Goal: Transaction & Acquisition: Subscribe to service/newsletter

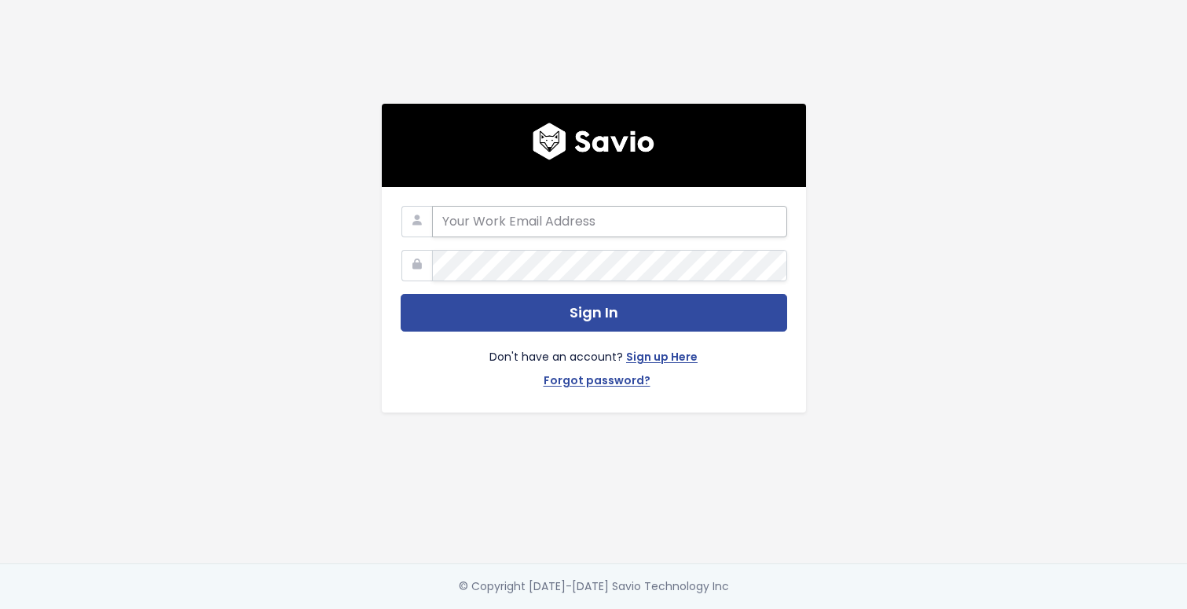
click at [538, 226] on input "email" at bounding box center [609, 221] width 355 height 31
type input "cwilson@gohappyhub.com"
click at [538, 226] on input "cwilson@gohappyhub.com" at bounding box center [609, 221] width 355 height 31
click at [861, 168] on div "cwilson@gohappyhub.com Sign In Don't have an account? Sign up Here Forgot passw…" at bounding box center [594, 281] width 896 height 563
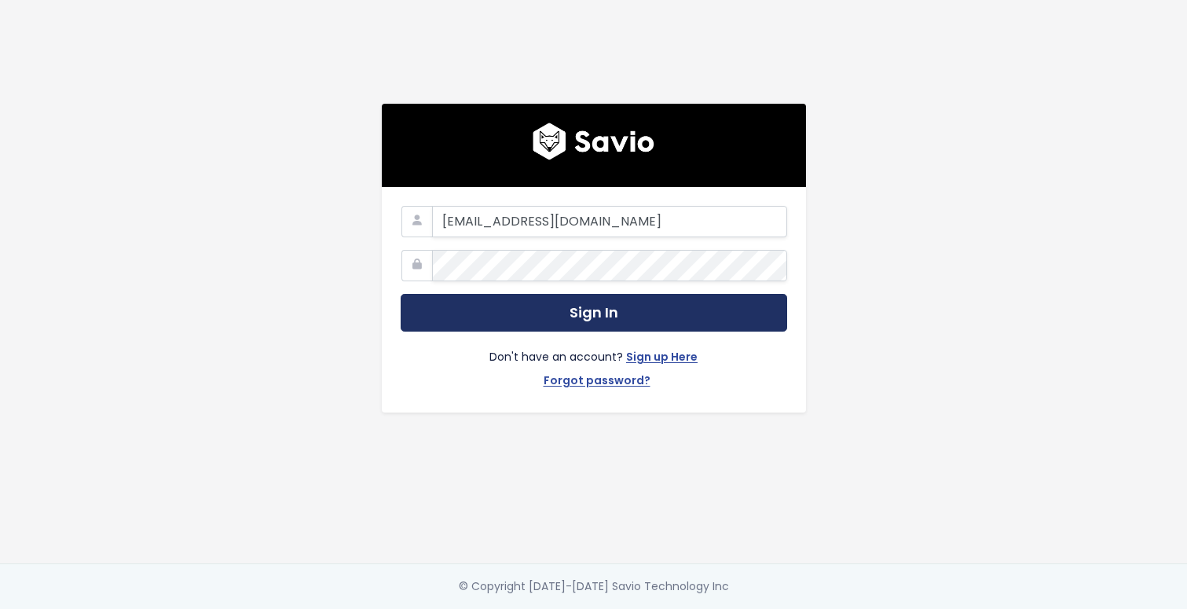
click at [615, 311] on button "Sign In" at bounding box center [594, 313] width 387 height 39
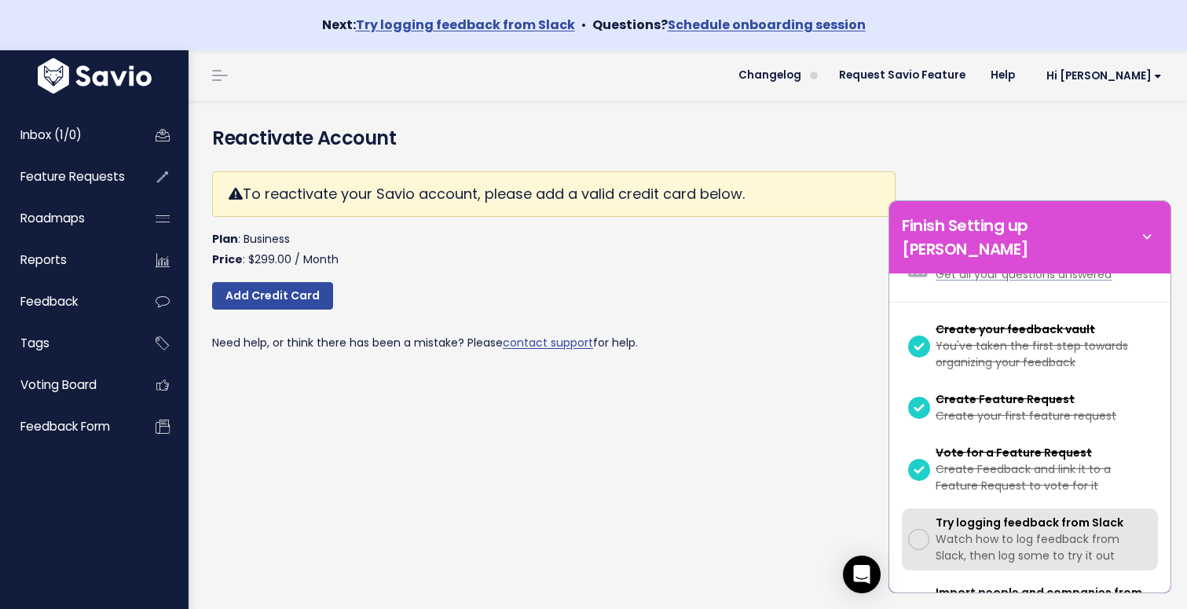
scroll to position [82, 0]
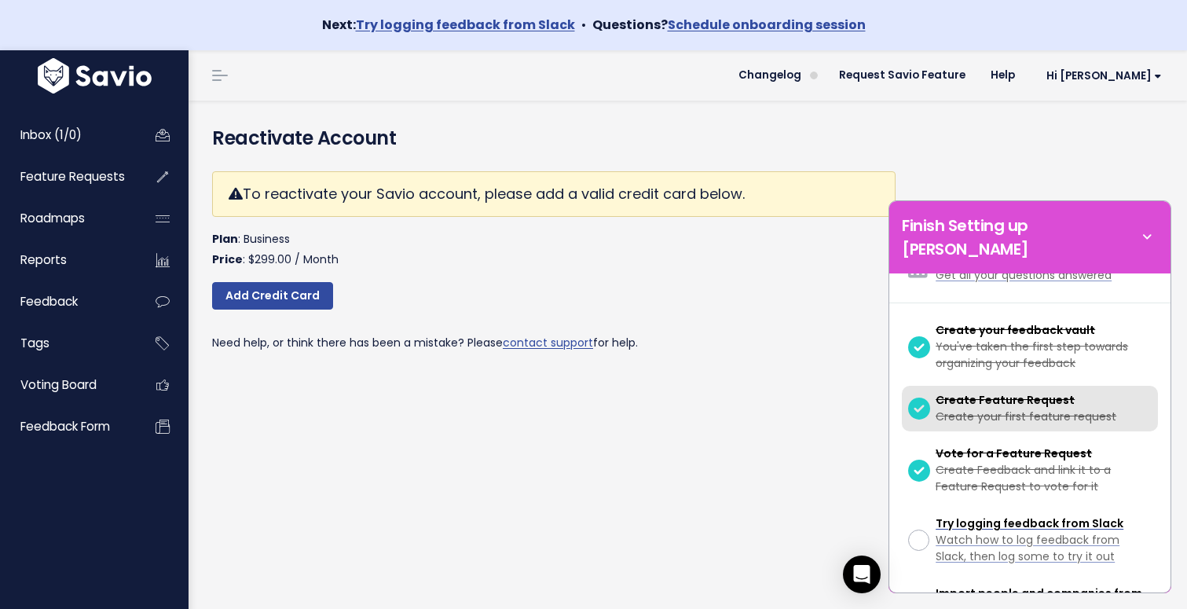
click at [1061, 392] on span "Create Feature Request" at bounding box center [1005, 400] width 139 height 16
click at [1026, 392] on span "Create Feature Request" at bounding box center [1005, 400] width 139 height 16
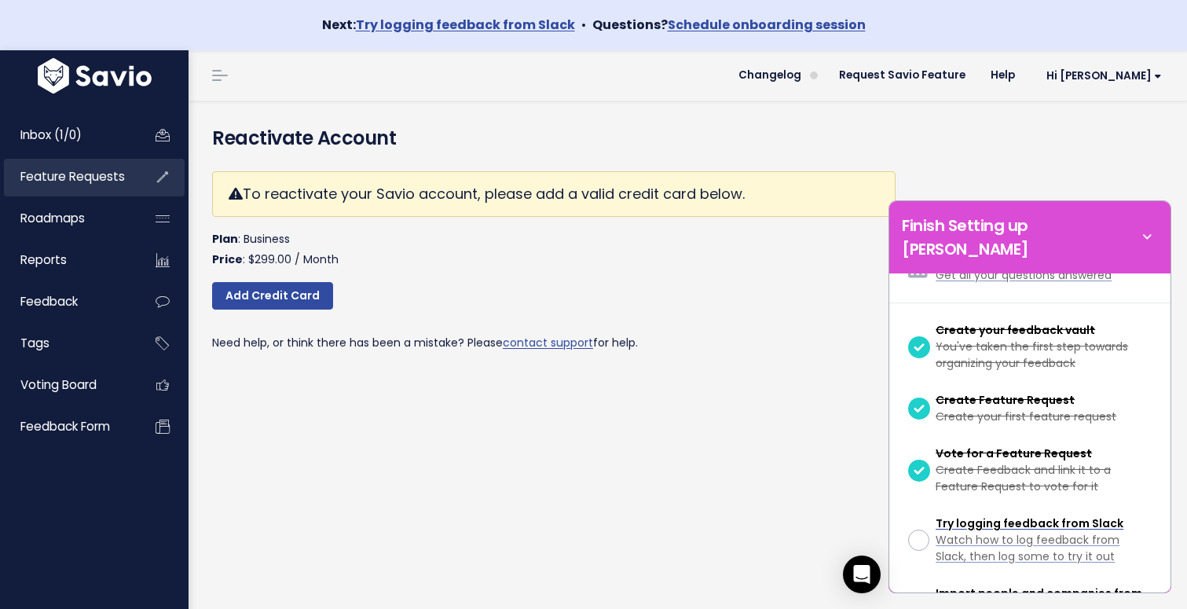
click at [63, 175] on span "Feature Requests" at bounding box center [72, 176] width 105 height 17
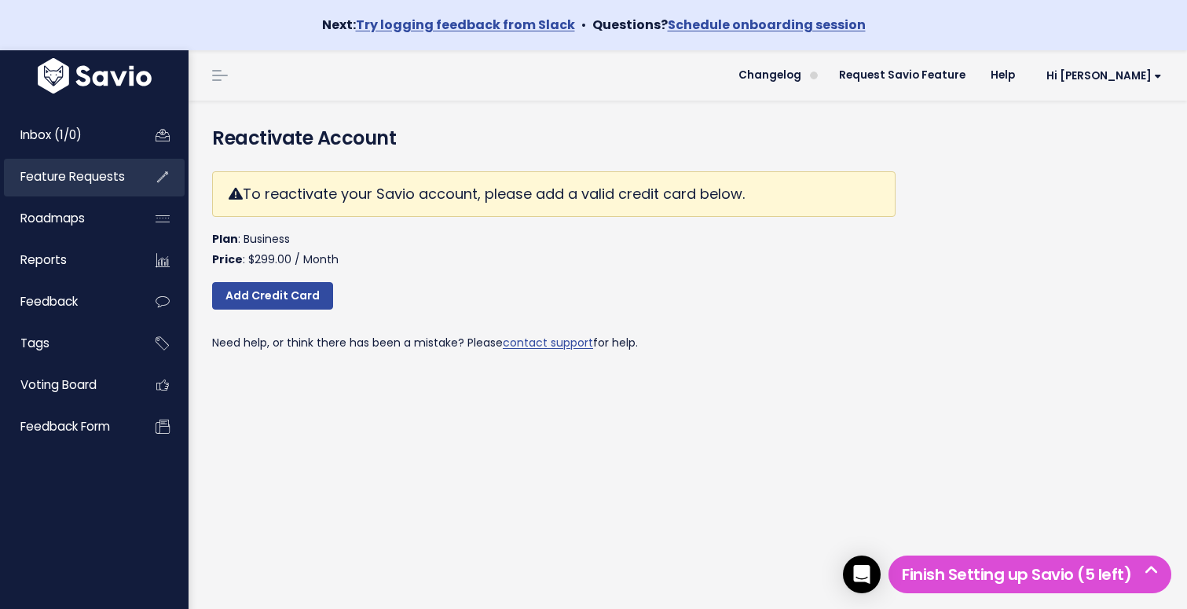
click at [116, 183] on span "Feature Requests" at bounding box center [72, 176] width 105 height 17
click at [1136, 84] on link "Hi [PERSON_NAME]" at bounding box center [1101, 76] width 147 height 24
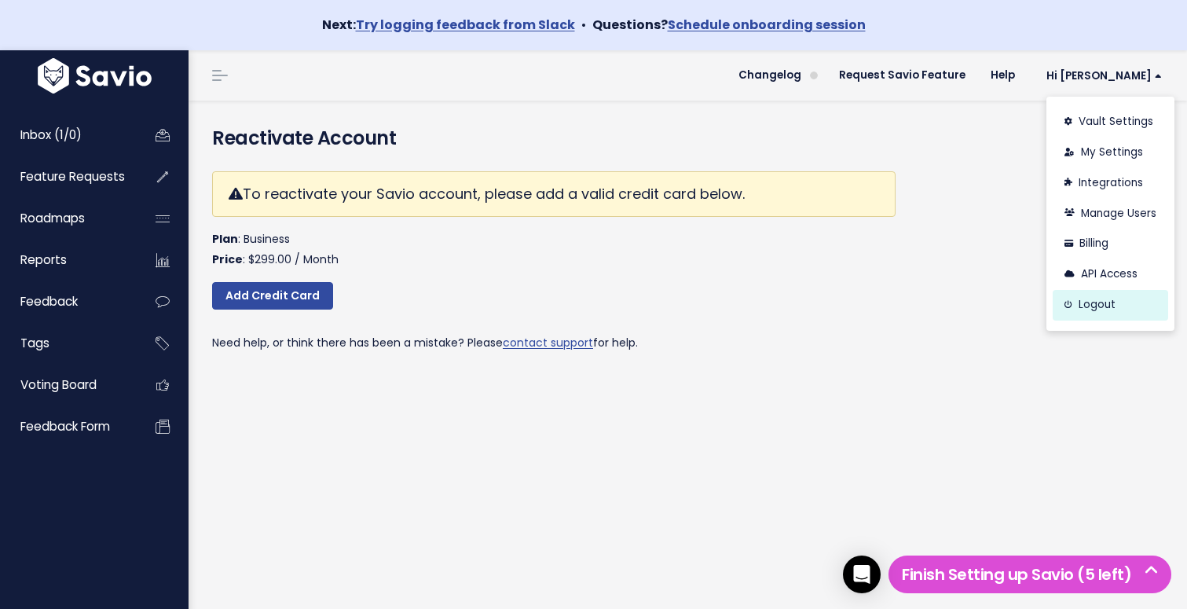
click at [1103, 297] on link "Logout" at bounding box center [1111, 305] width 116 height 31
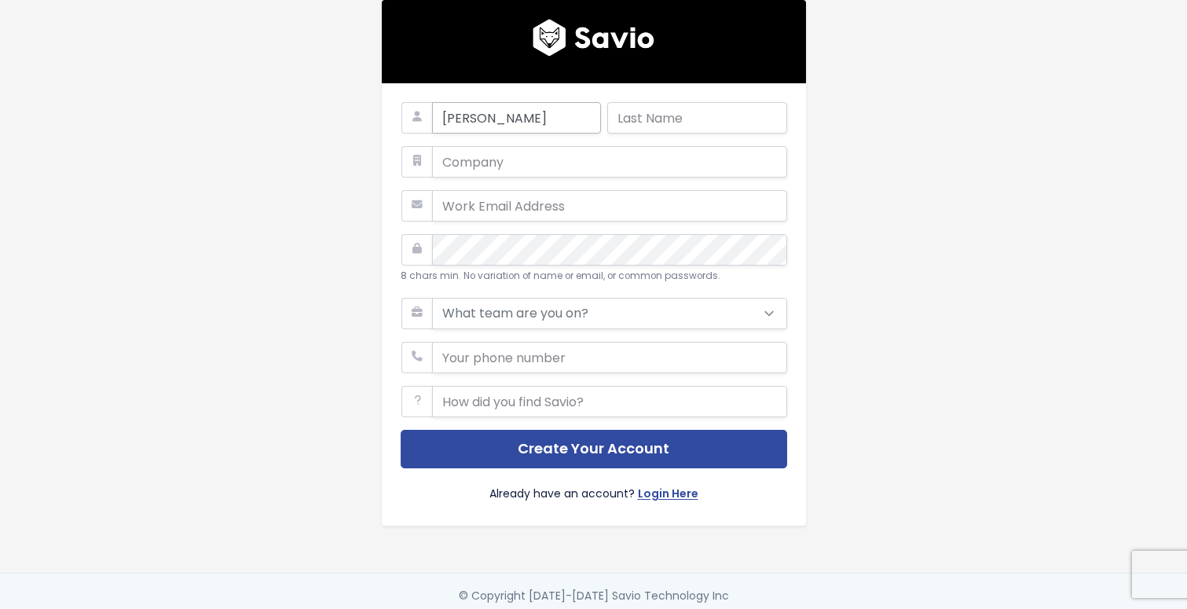
type input "[PERSON_NAME]"
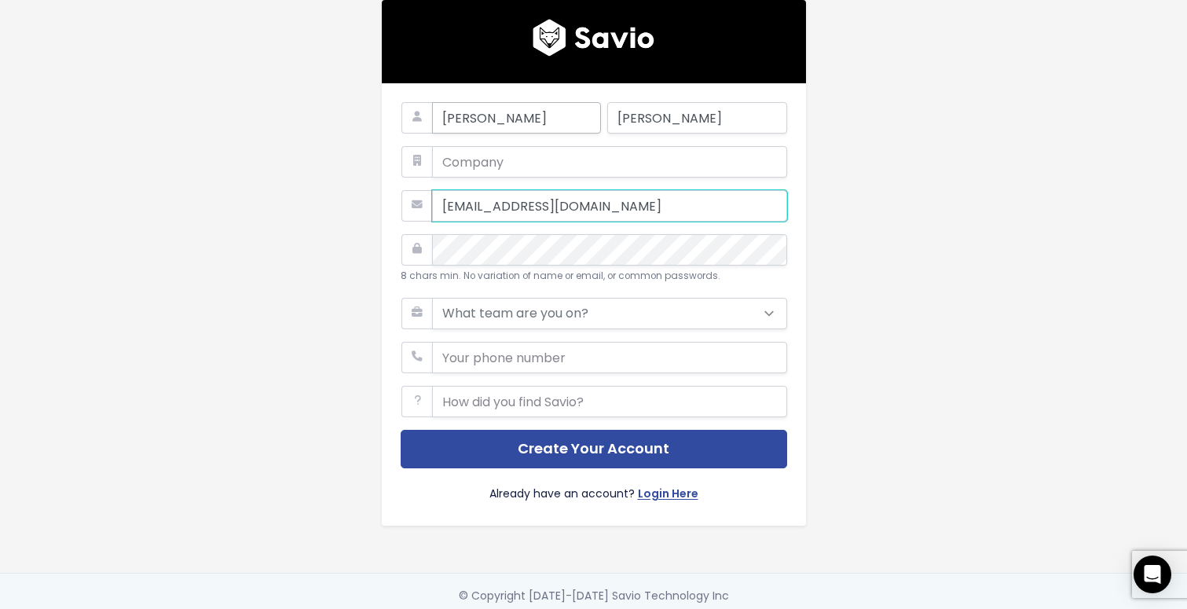
type input "[EMAIL_ADDRESS][DOMAIN_NAME]"
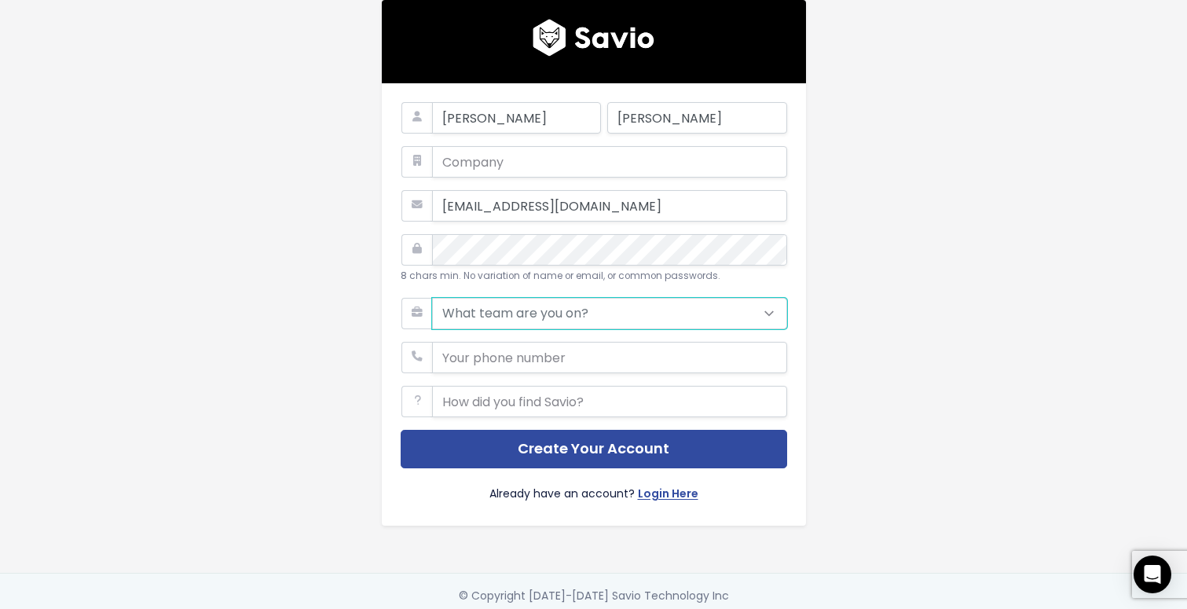
click at [518, 321] on select "What team are you on? Support Product Sales Customer Success Marketing Other" at bounding box center [609, 313] width 355 height 31
select select "PRODUCT"
click at [432, 298] on select "What team are you on? Support Product Sales Customer Success Marketing Other" at bounding box center [609, 313] width 355 height 31
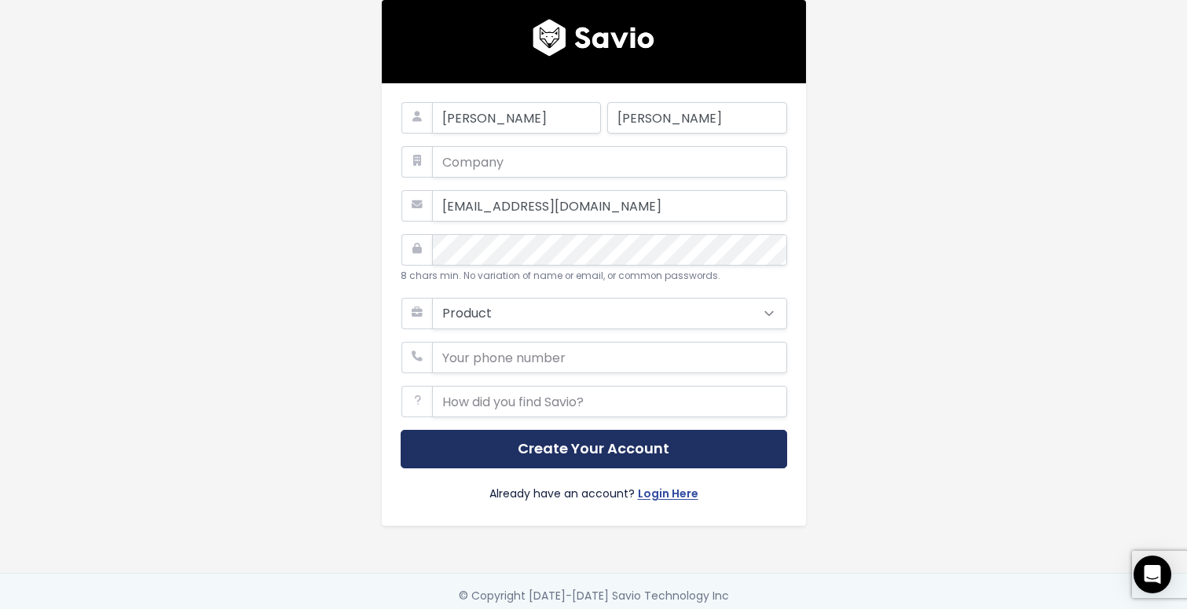
click at [529, 462] on button "Create Your Account" at bounding box center [594, 449] width 387 height 39
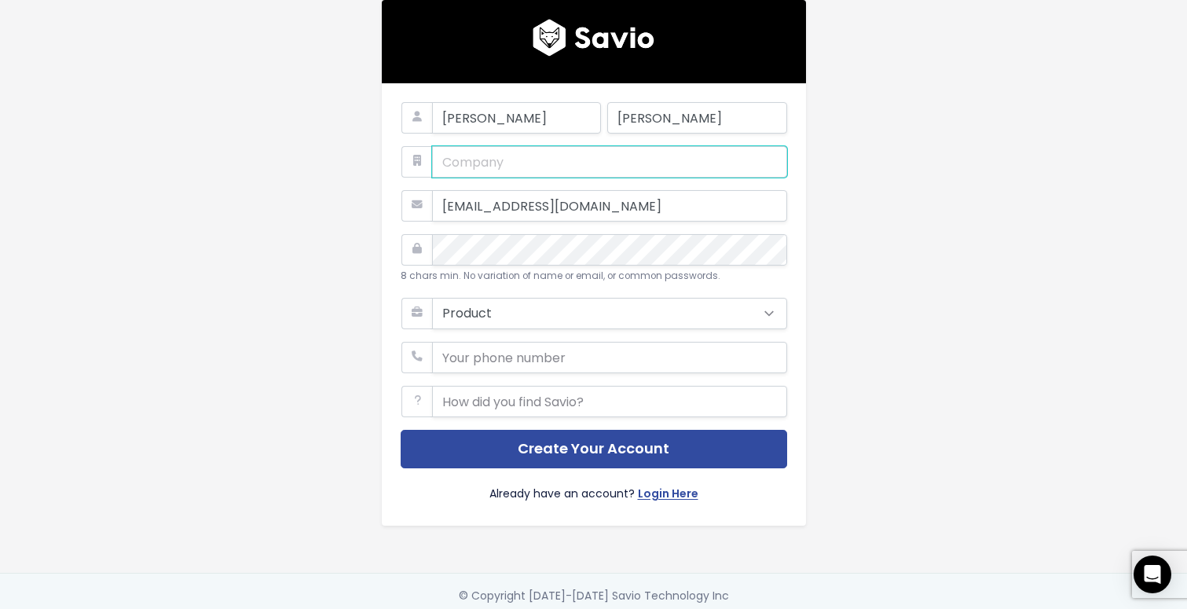
click at [502, 174] on input "text" at bounding box center [609, 161] width 355 height 31
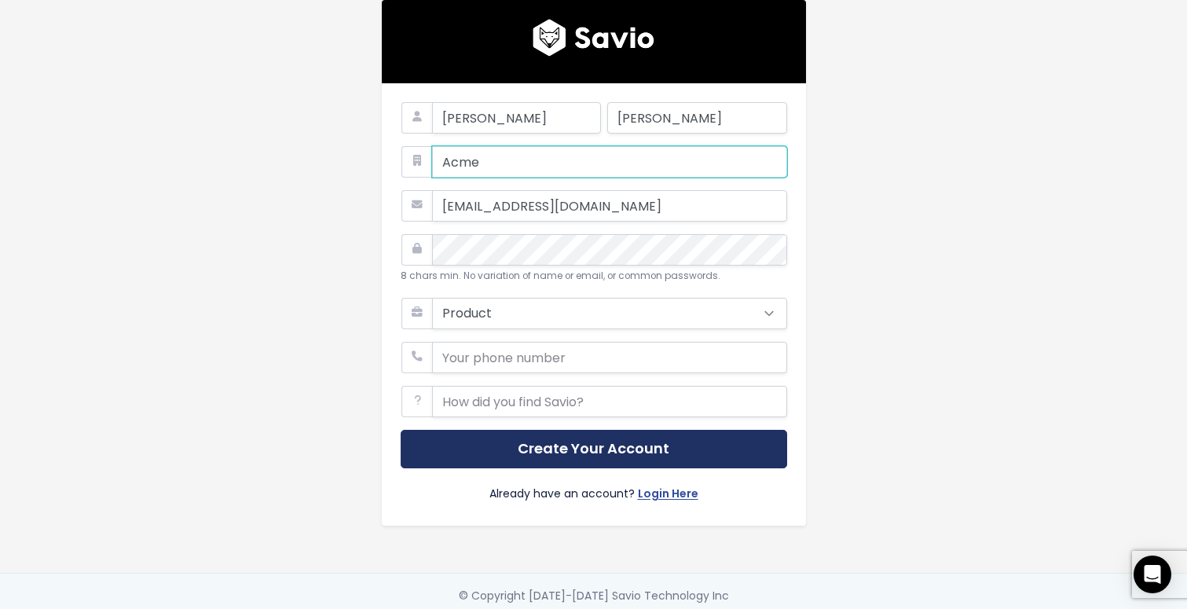
type input "Acme"
click at [646, 451] on button "Create Your Account" at bounding box center [594, 449] width 387 height 39
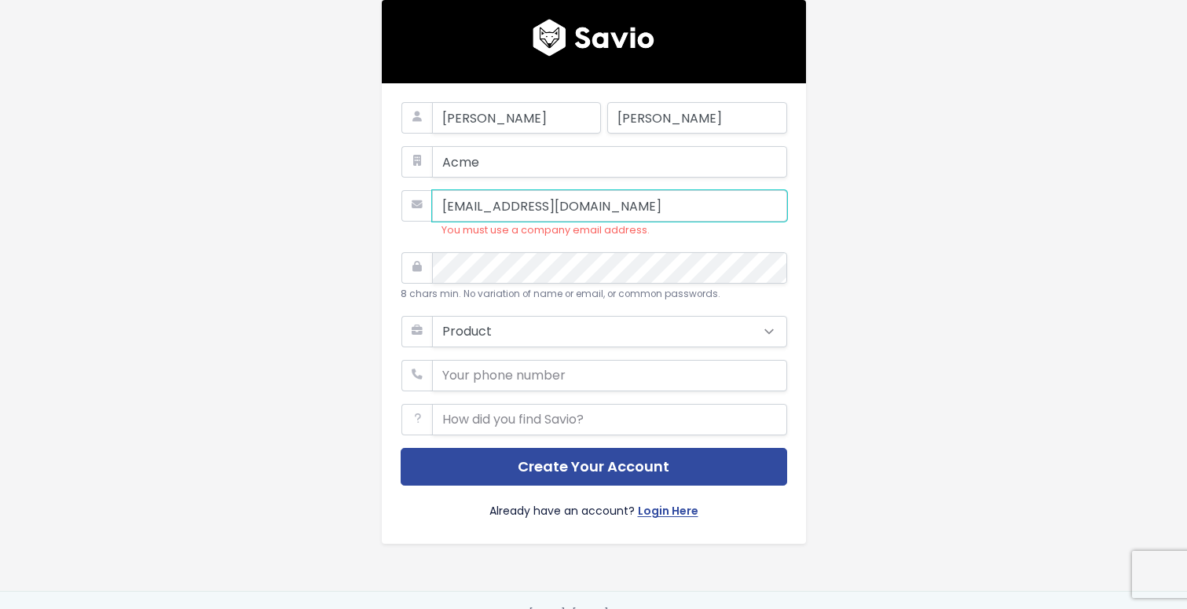
click at [518, 207] on input "[EMAIL_ADDRESS][DOMAIN_NAME]" at bounding box center [609, 205] width 355 height 31
click at [600, 211] on input "[EMAIL_ADDRESS][DOMAIN_NAME]" at bounding box center [609, 205] width 355 height 31
click at [506, 207] on input "[EMAIL_ADDRESS][DOMAIN_NAME]" at bounding box center [609, 205] width 355 height 31
drag, startPoint x: 594, startPoint y: 210, endPoint x: 519, endPoint y: 206, distance: 74.8
click at [519, 206] on input "[EMAIL_ADDRESS][DOMAIN_NAME]" at bounding box center [609, 205] width 355 height 31
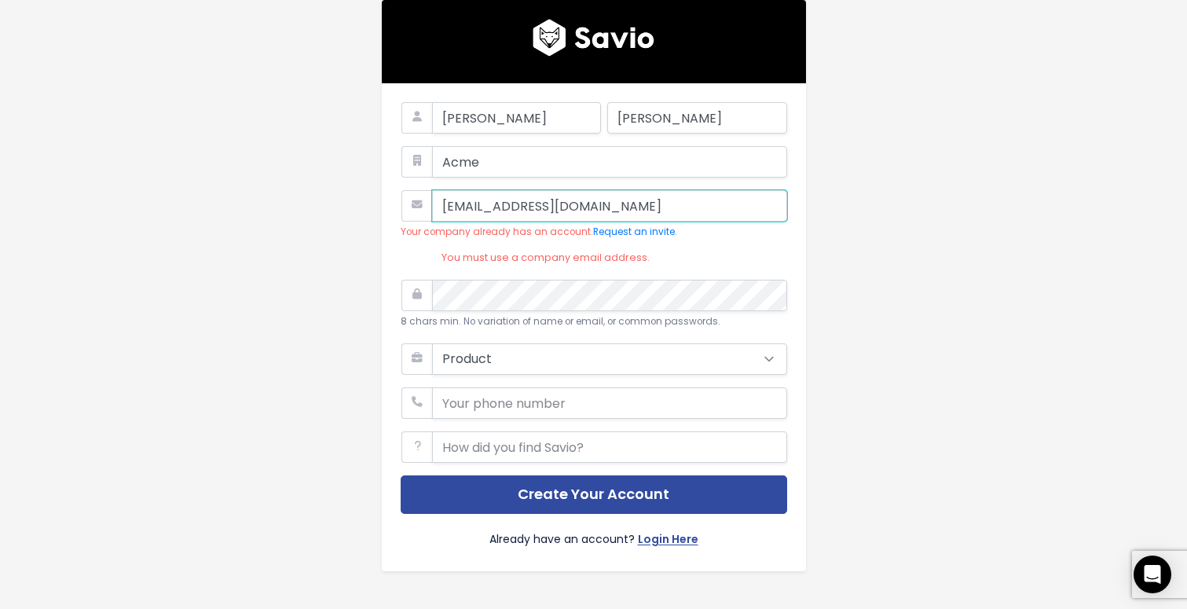
type input "[EMAIL_ADDRESS][DOMAIN_NAME]"
click at [859, 225] on div "[PERSON_NAME] Acme [EMAIL_ADDRESS][DOMAIN_NAME] Your company already has an acc…" at bounding box center [594, 309] width 896 height 618
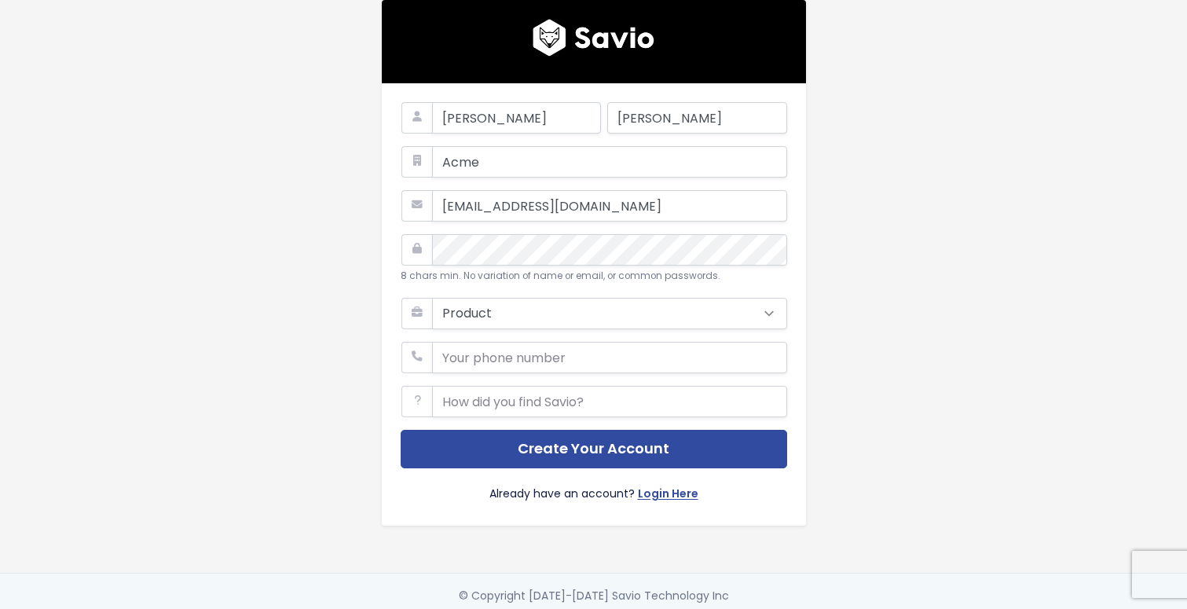
select select "PRODUCT"
